Goal: Navigation & Orientation: Find specific page/section

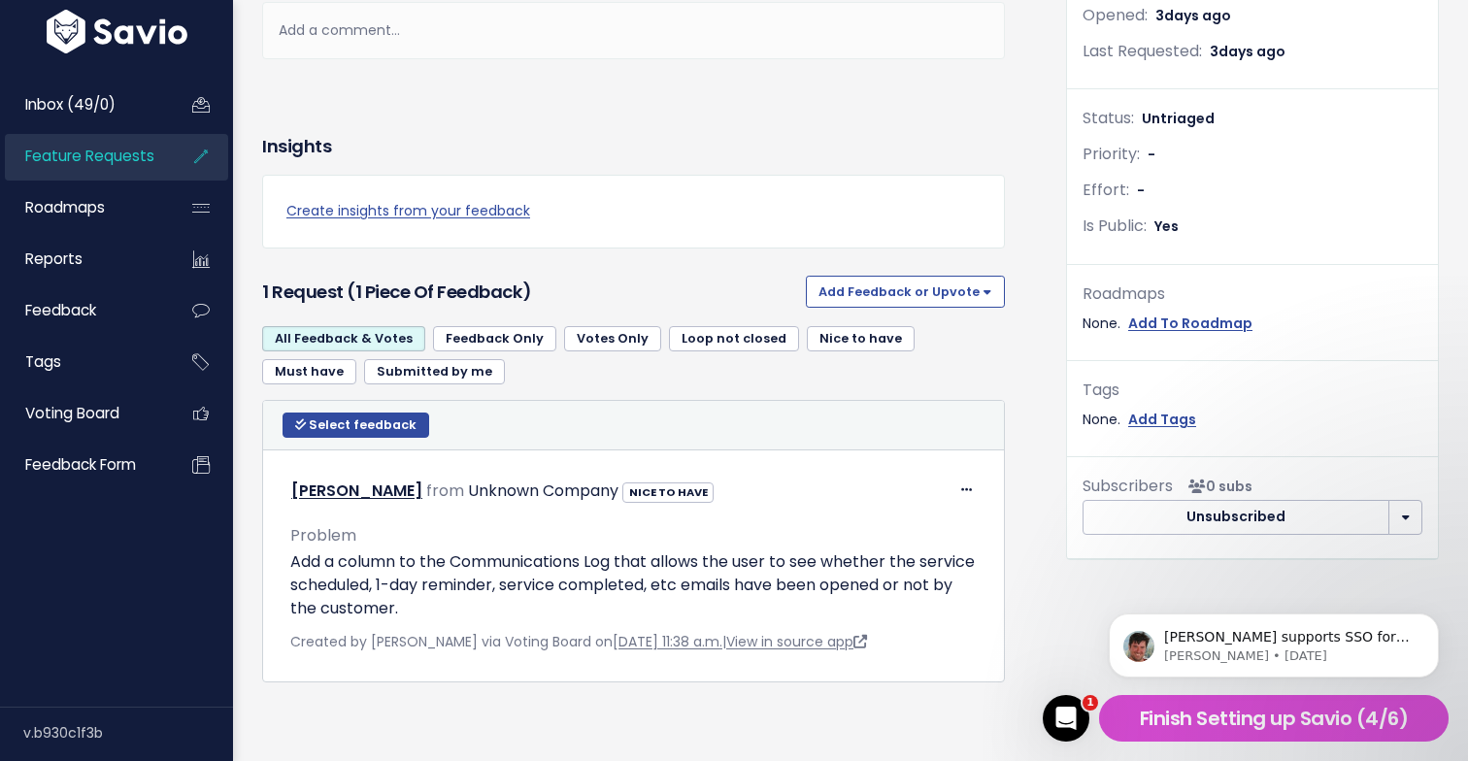
click at [133, 161] on span "Feature Requests" at bounding box center [89, 156] width 129 height 20
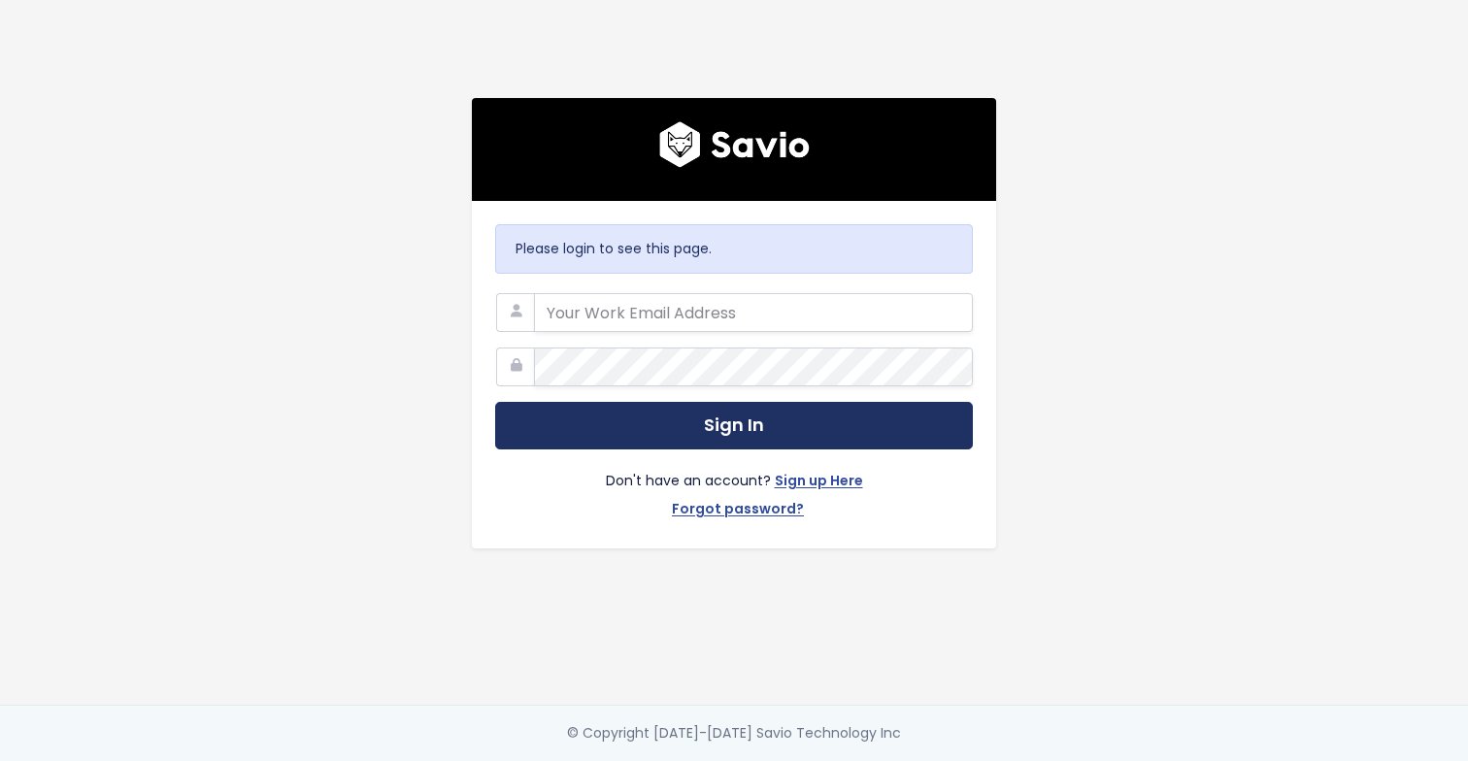
type input "[EMAIL_ADDRESS][DOMAIN_NAME]"
click at [542, 434] on button "Sign In" at bounding box center [734, 426] width 478 height 48
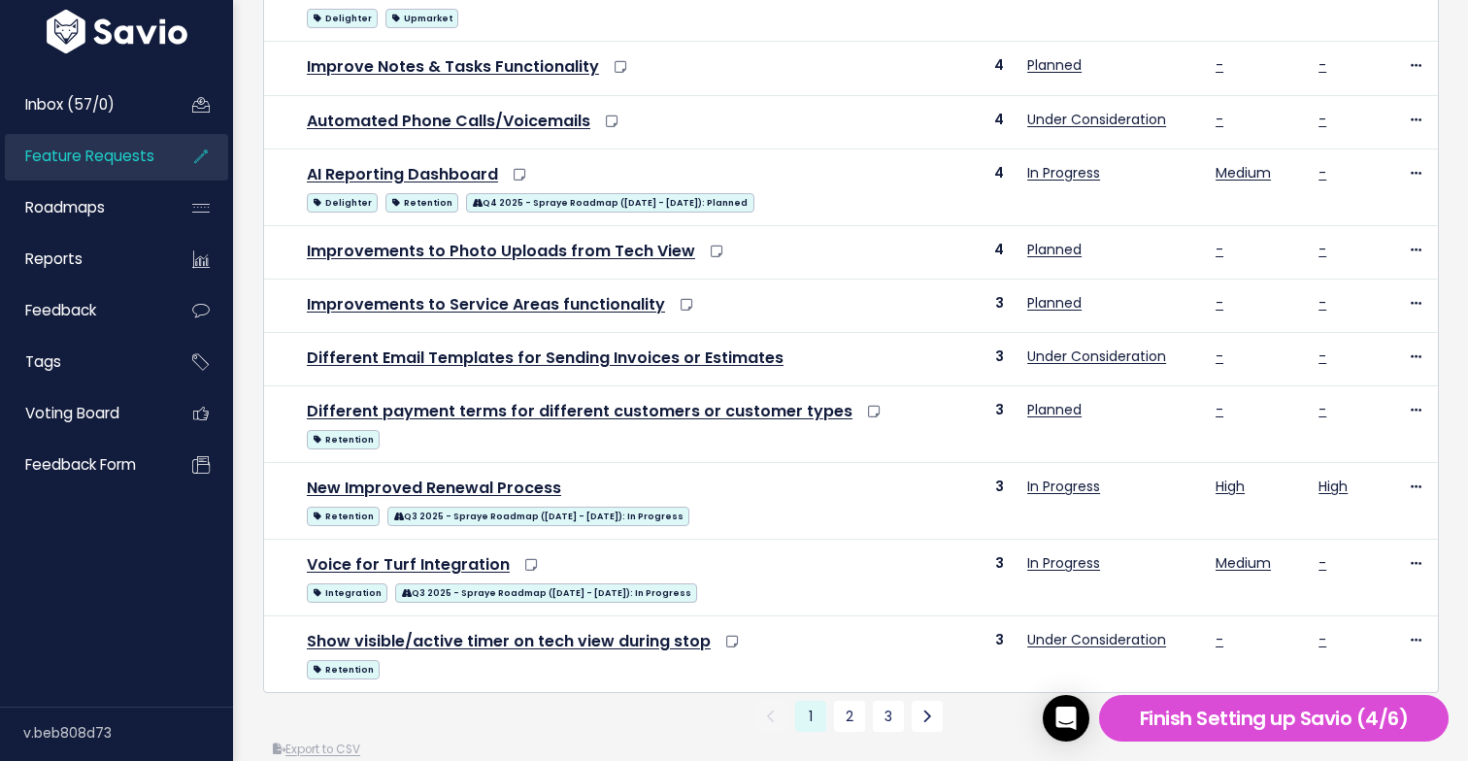
scroll to position [887, 0]
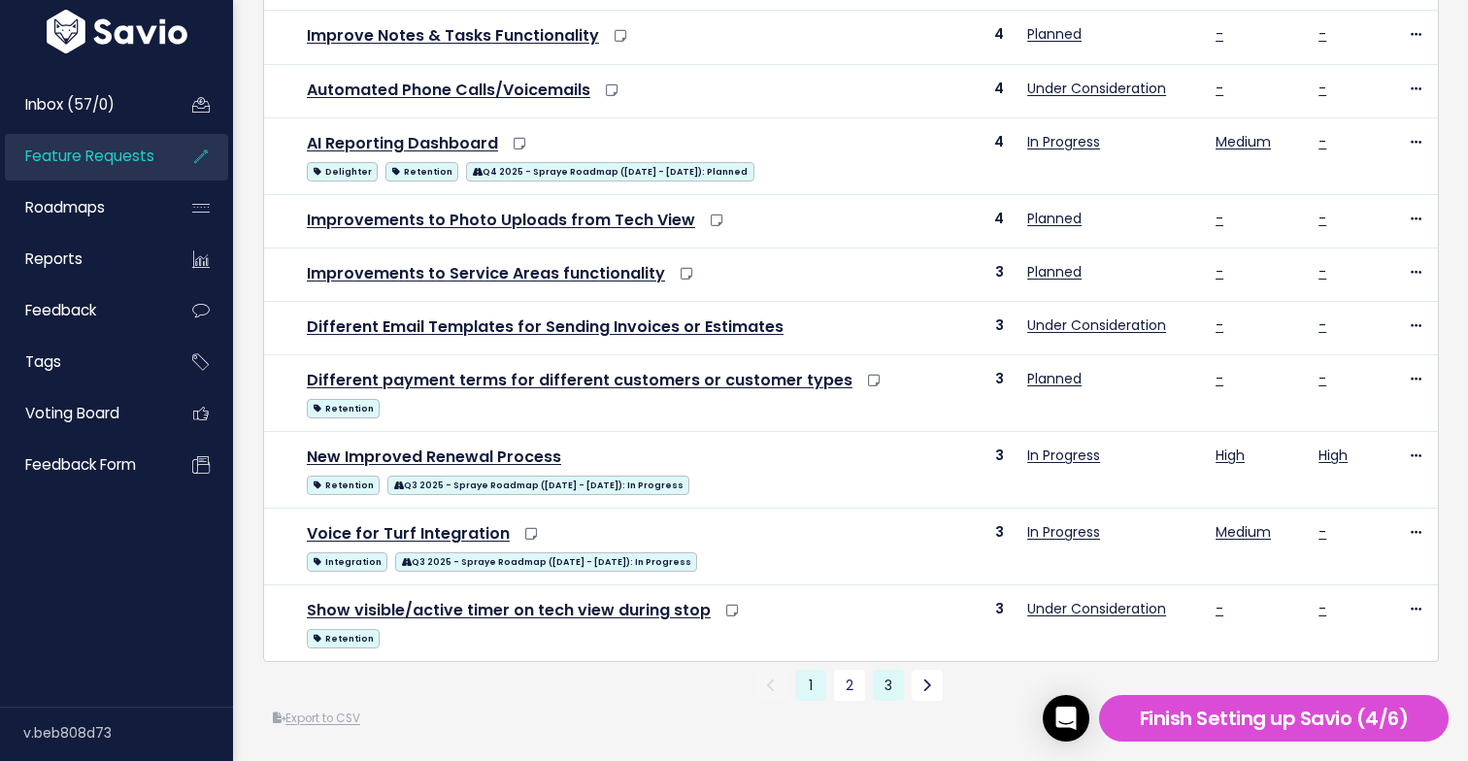
click at [891, 691] on link "3" at bounding box center [888, 685] width 31 height 31
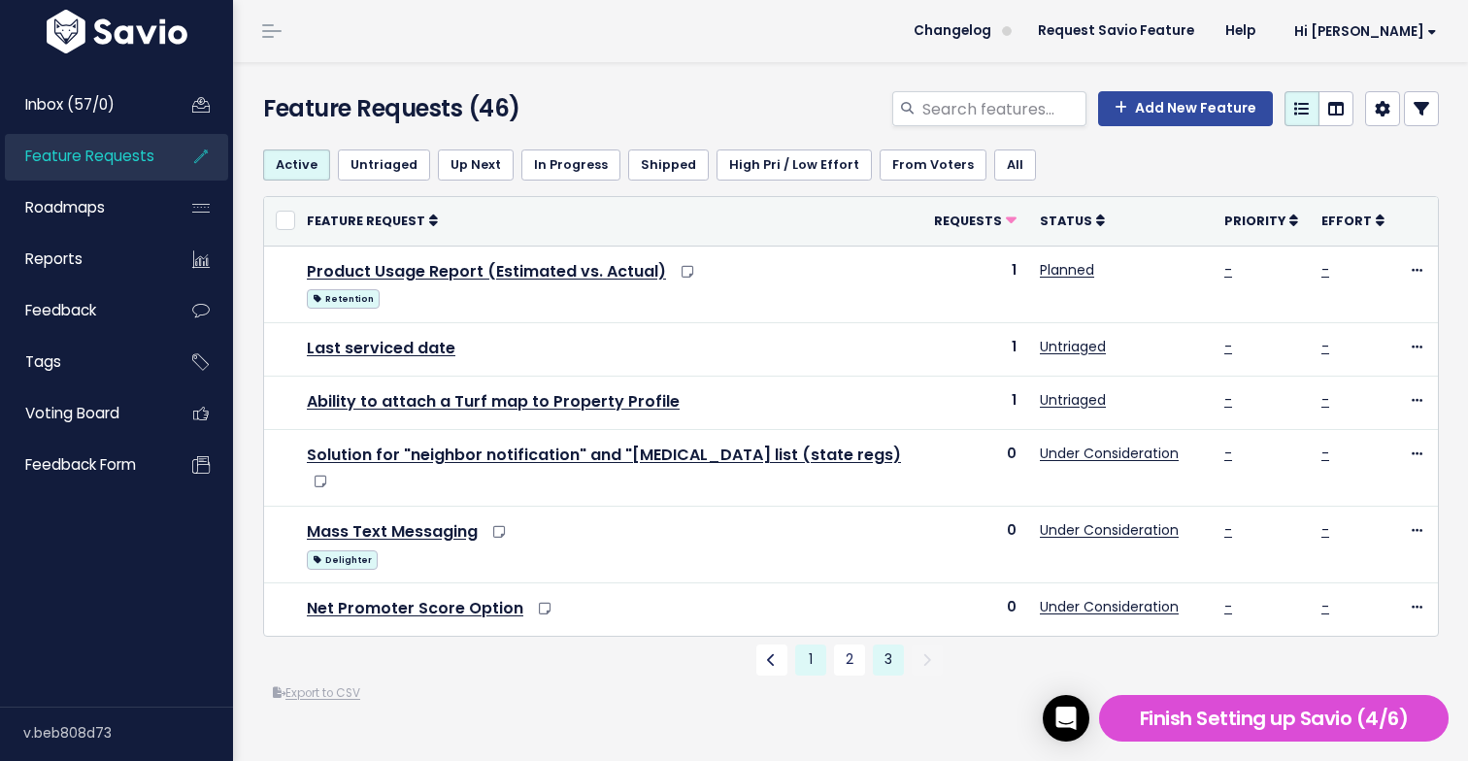
click at [811, 645] on link "1" at bounding box center [810, 660] width 31 height 31
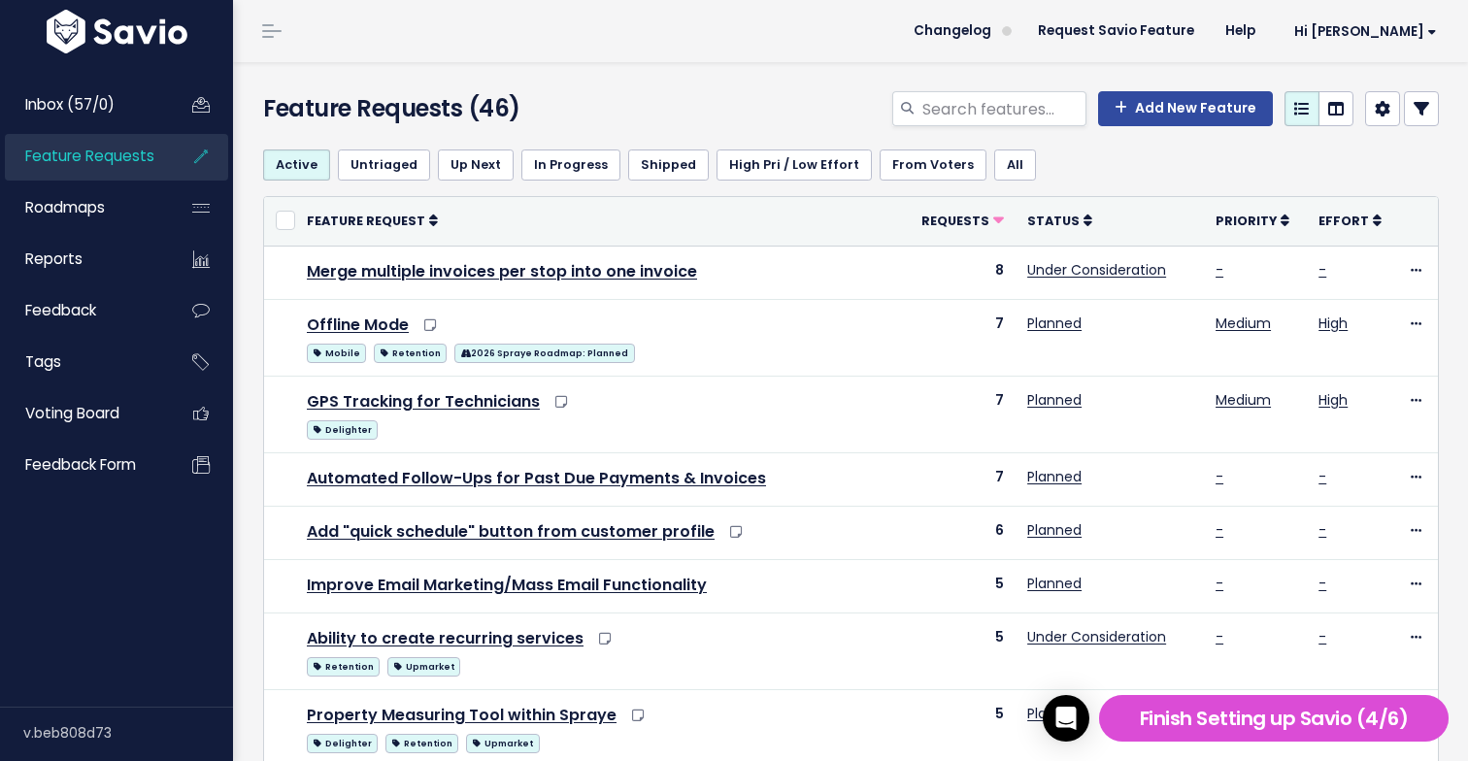
click at [725, 67] on div "Feature Requests (46) Add New Feature" at bounding box center [847, 98] width 1229 height 72
